Goal: Information Seeking & Learning: Learn about a topic

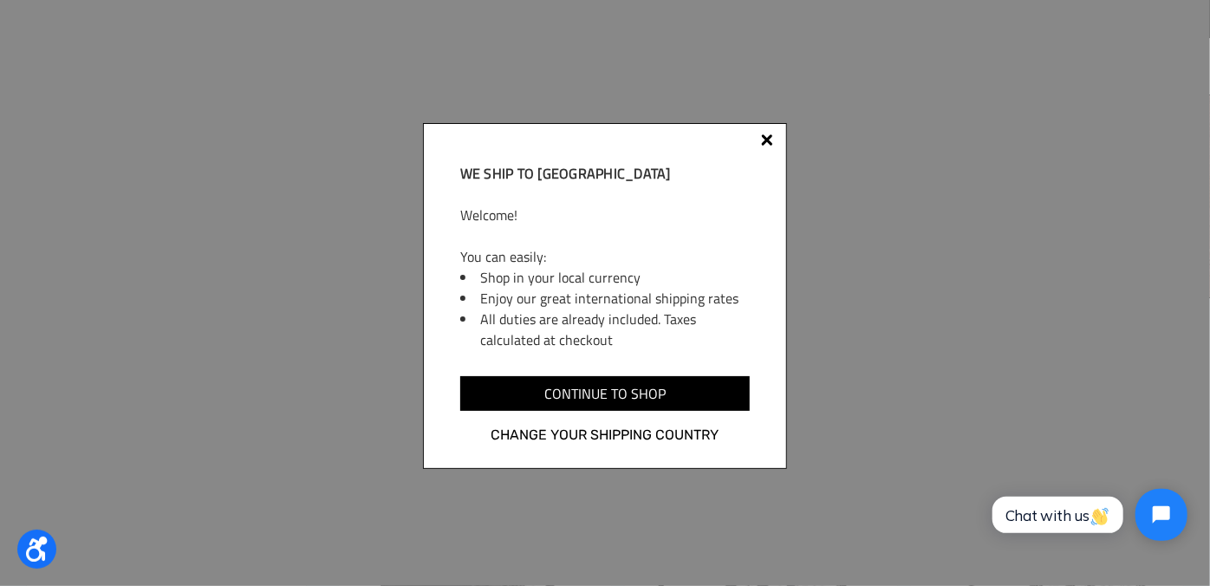
click at [761, 140] on div at bounding box center [767, 143] width 14 height 14
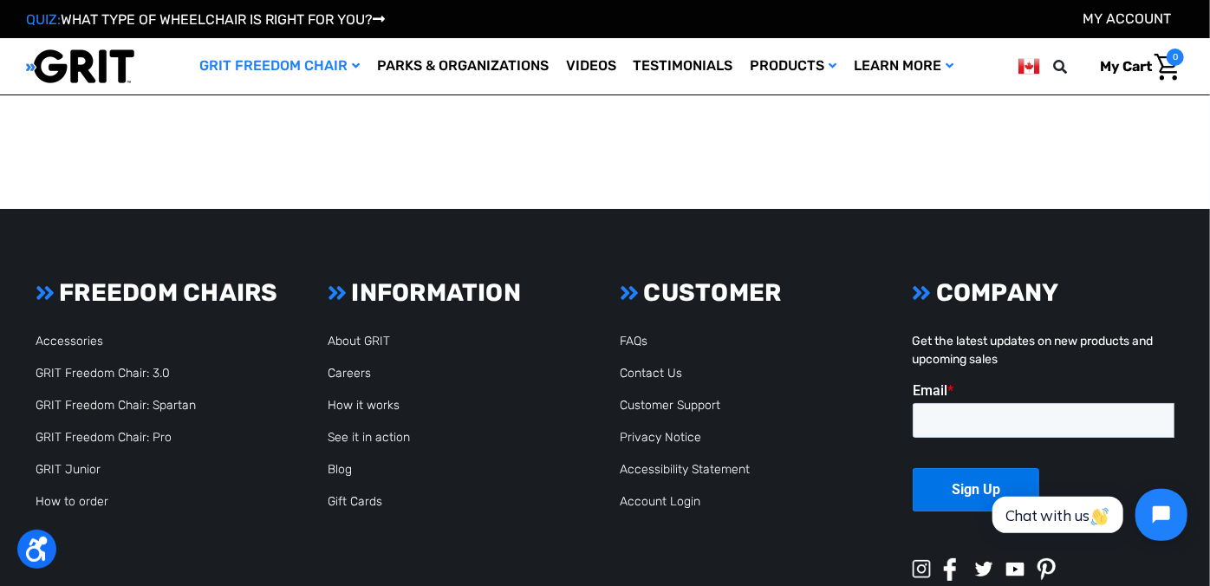
scroll to position [3121, 0]
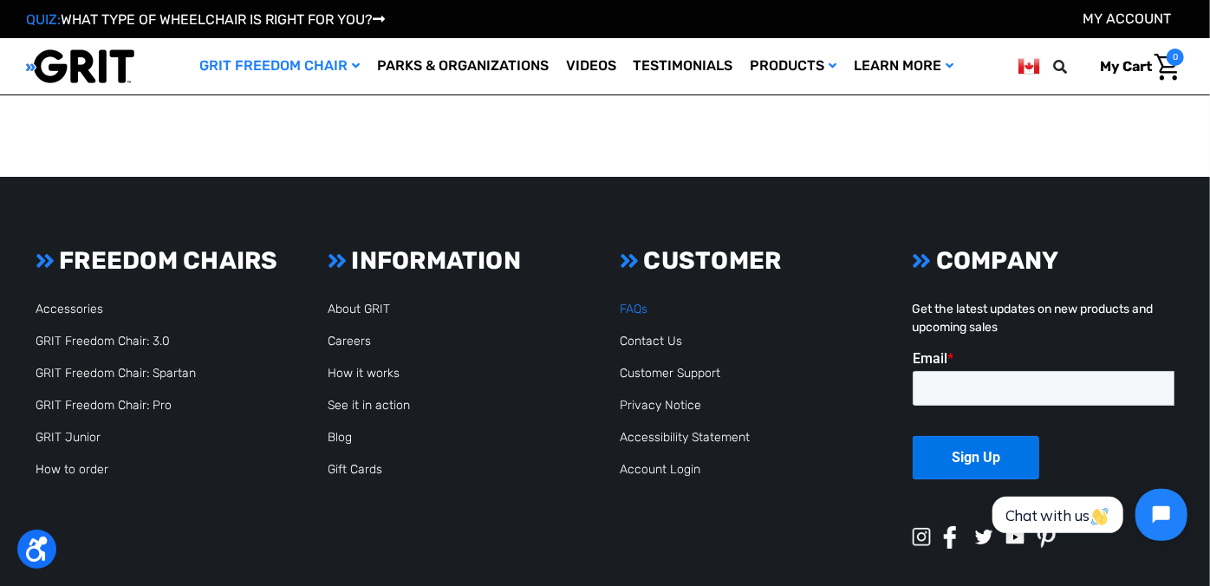
click at [632, 310] on link "FAQs" at bounding box center [634, 309] width 28 height 15
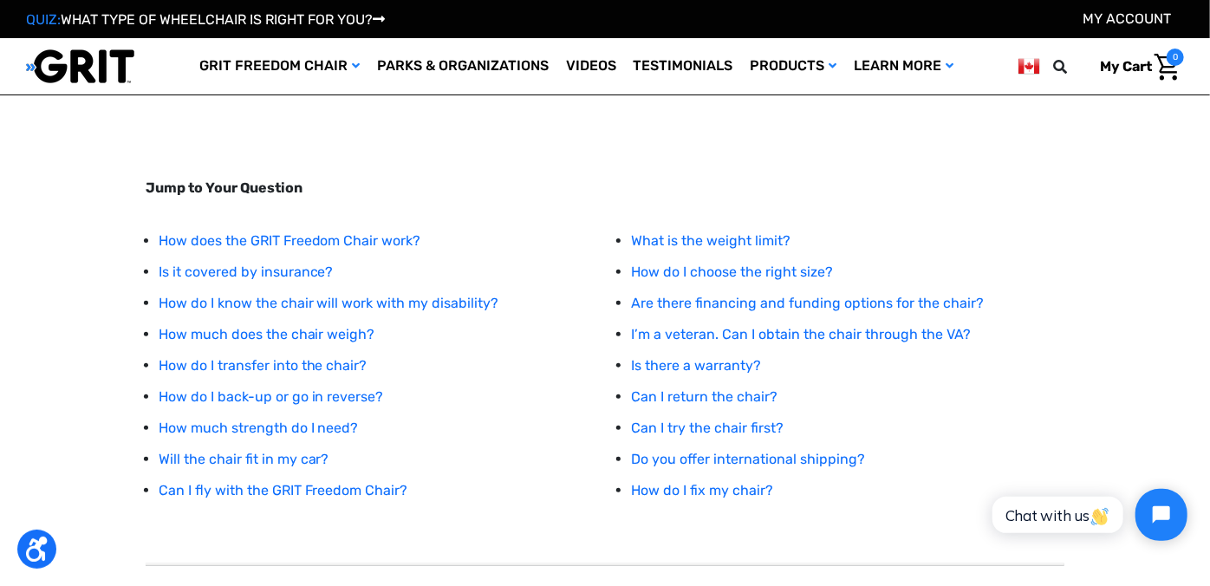
scroll to position [157, 0]
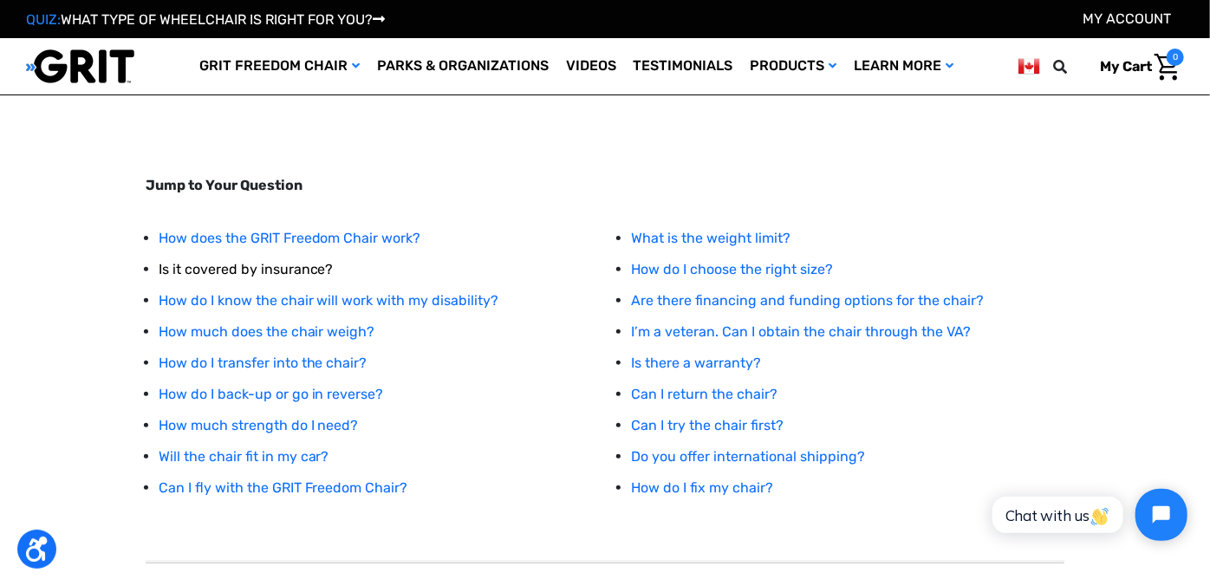
click at [306, 271] on link "Is it covered by insurance?" at bounding box center [246, 269] width 175 height 16
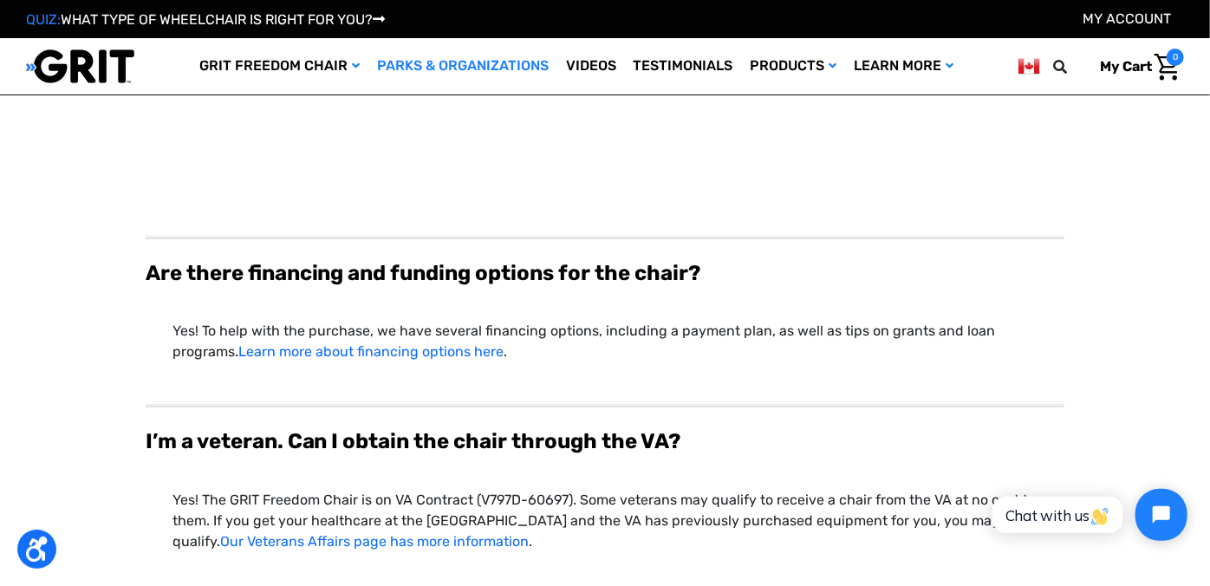
scroll to position [4746, 0]
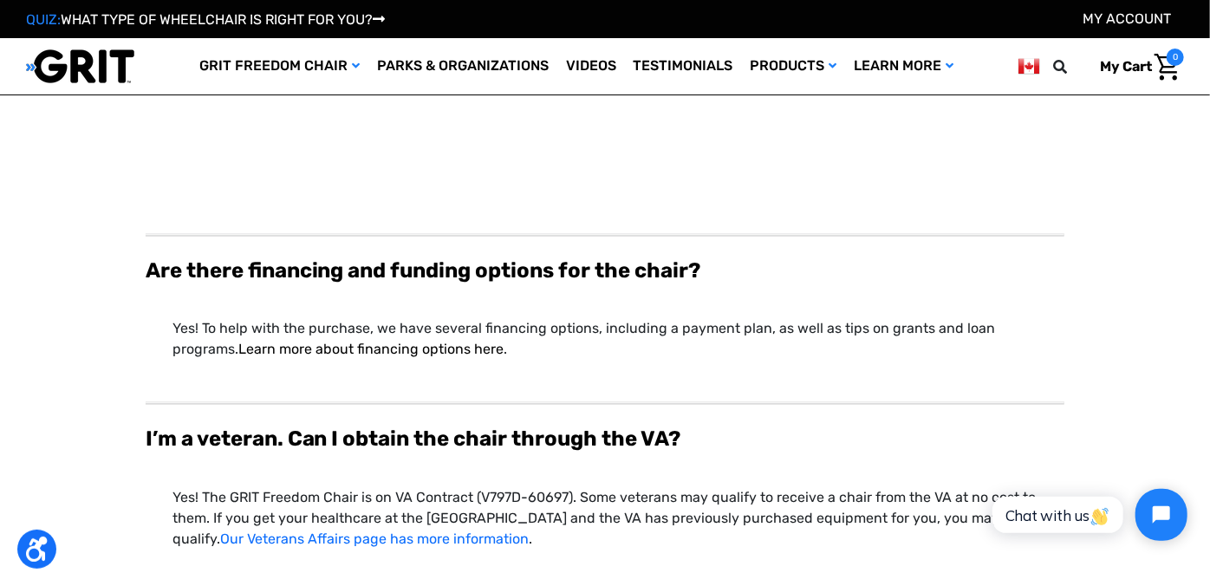
click at [303, 342] on link "Learn more about financing options here" at bounding box center [370, 350] width 265 height 16
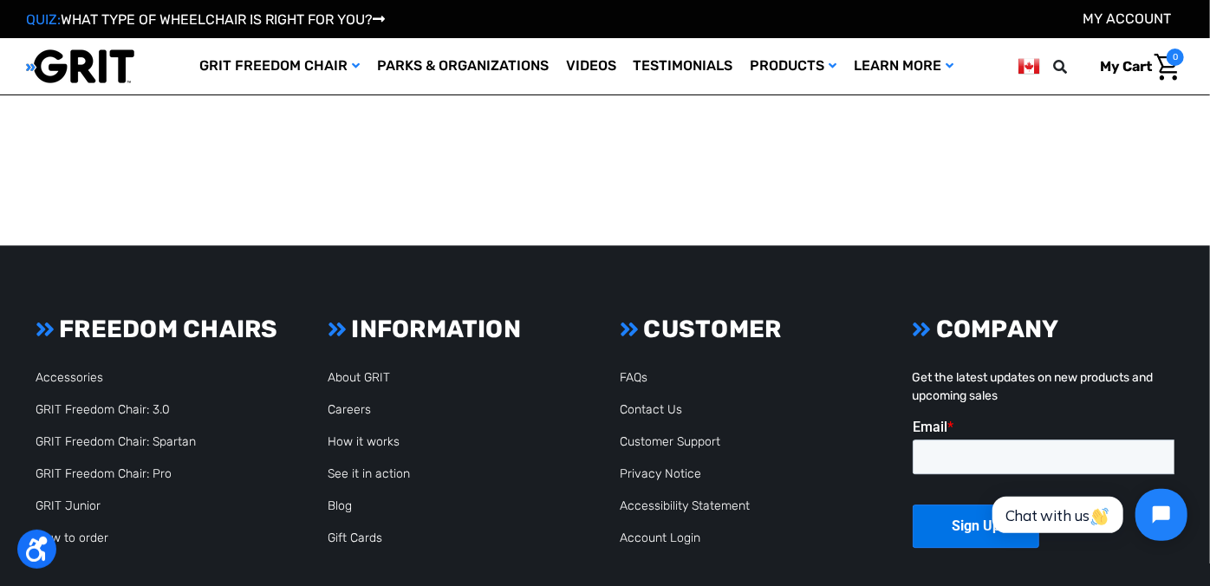
scroll to position [2332, 0]
